Goal: Information Seeking & Learning: Learn about a topic

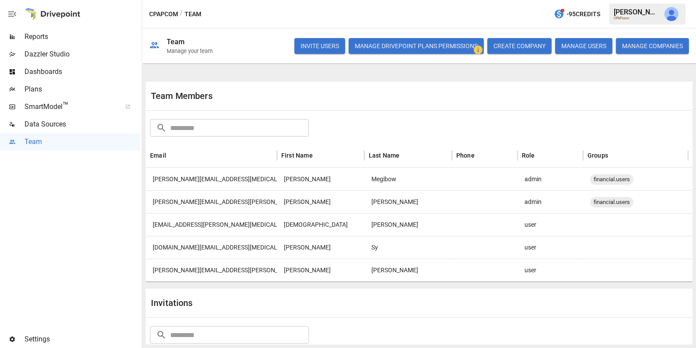
click at [668, 18] on img "Julie Wilton" at bounding box center [671, 14] width 14 height 14
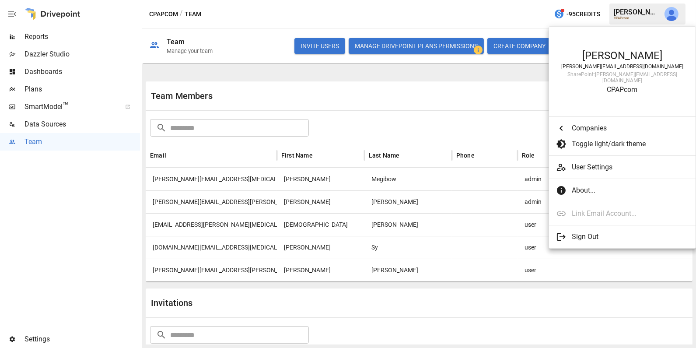
click at [60, 38] on div at bounding box center [348, 174] width 696 height 348
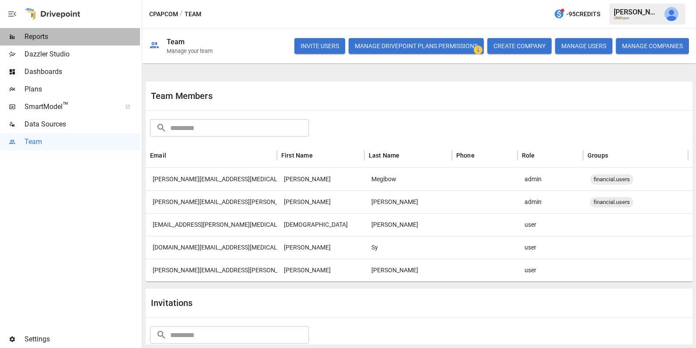
click at [52, 37] on span "Reports" at bounding box center [81, 36] width 115 height 10
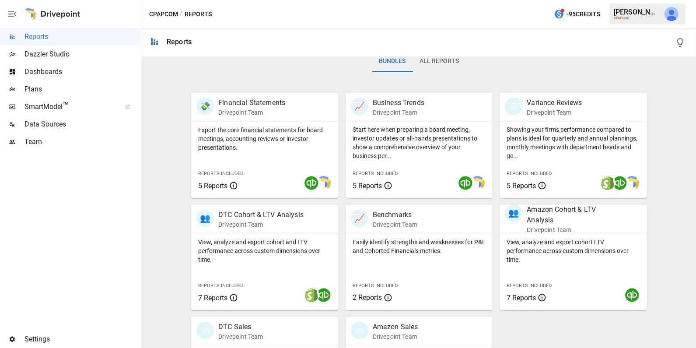
scroll to position [217, 0]
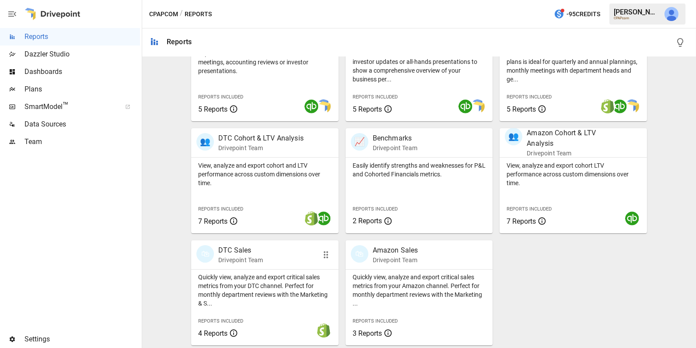
click at [248, 281] on p "Quickly view, analyze and export critical sales metrics from your DTC channel. …" at bounding box center [264, 289] width 133 height 35
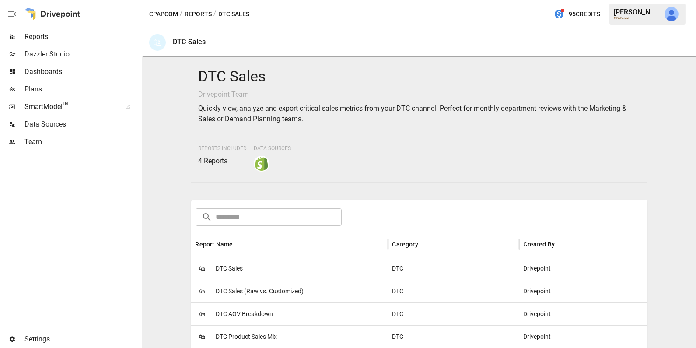
click at [257, 266] on div "🛍 DTC Sales" at bounding box center [289, 268] width 197 height 23
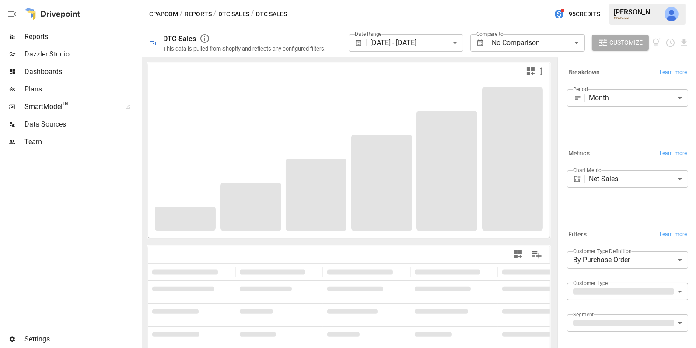
click at [241, 12] on button "DTC Sales" at bounding box center [233, 14] width 31 height 11
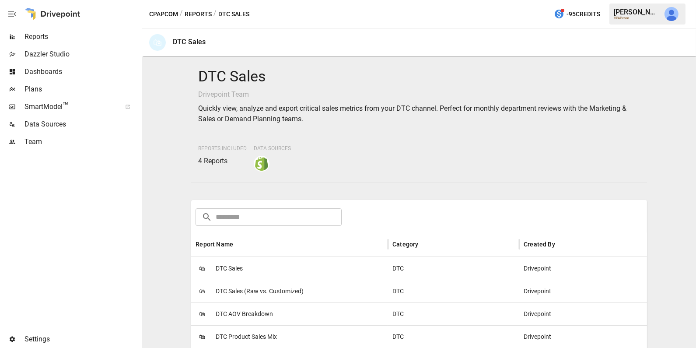
click at [308, 305] on div "🛍 DTC AOV Breakdown" at bounding box center [289, 313] width 197 height 23
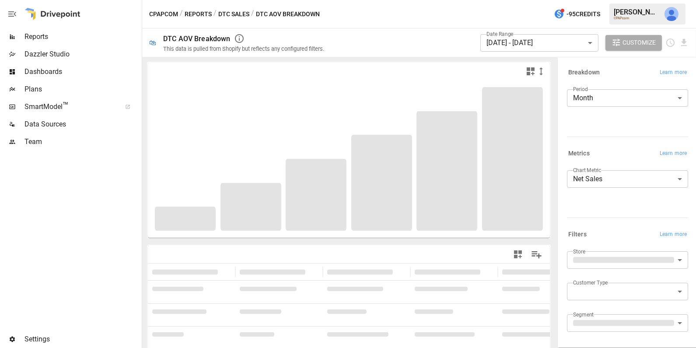
scroll to position [82, 0]
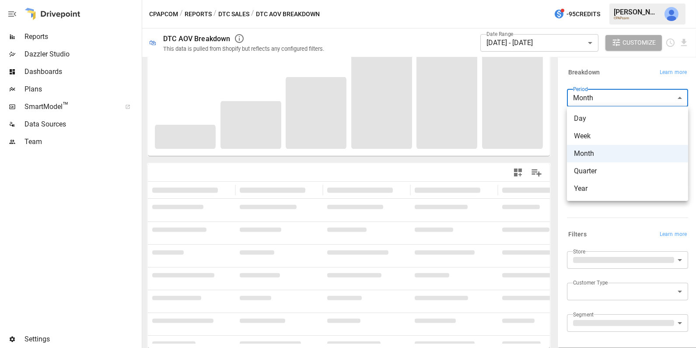
click at [625, 0] on body "Reports Dazzler Studio Dashboards Plans SmartModel ™ Data Sources Team Settings…" at bounding box center [348, 0] width 696 height 0
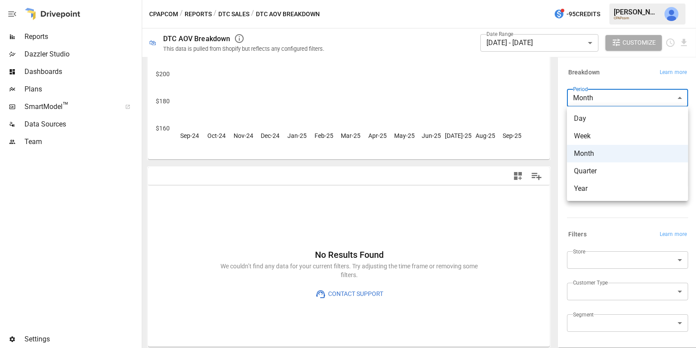
scroll to position [0, 0]
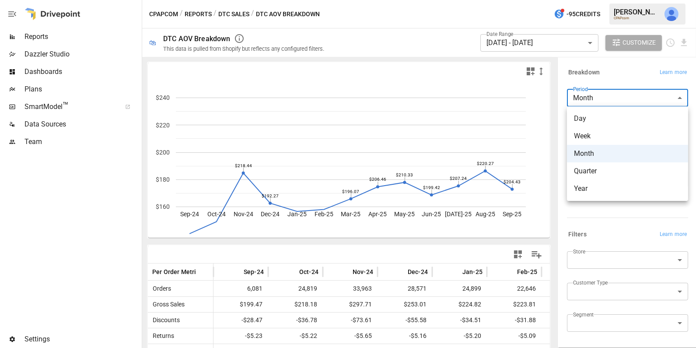
click at [619, 82] on div at bounding box center [348, 174] width 696 height 348
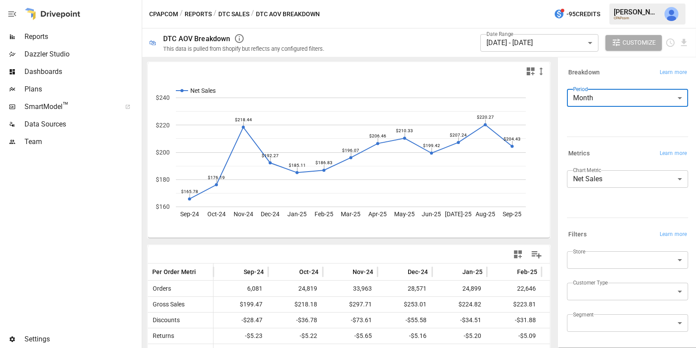
scroll to position [77, 0]
